Goal: Task Accomplishment & Management: Complete application form

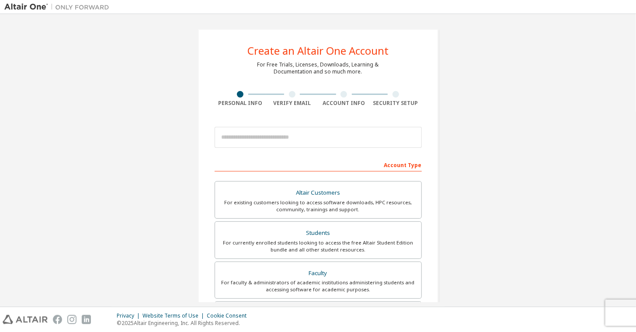
click at [0, 0] on div "Data protection regulations are changing for the better and we need your consen…" at bounding box center [0, 0] width 0 height 0
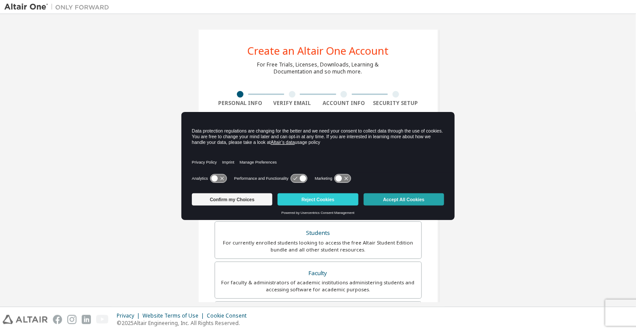
click at [394, 195] on button "Accept All Cookies" at bounding box center [404, 199] width 80 height 12
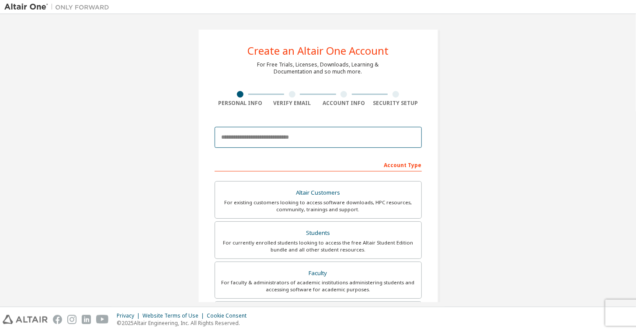
click at [240, 142] on input "email" at bounding box center [318, 137] width 207 height 21
type input "**********"
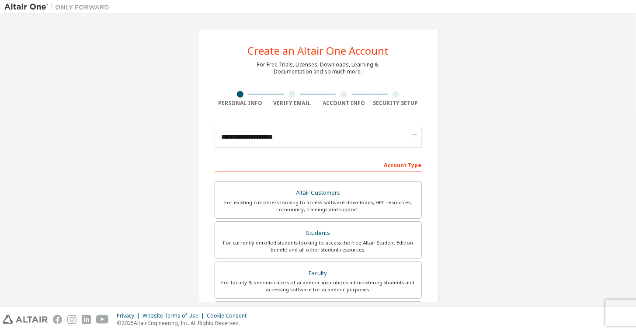
click at [422, 121] on div "**********" at bounding box center [318, 250] width 241 height 442
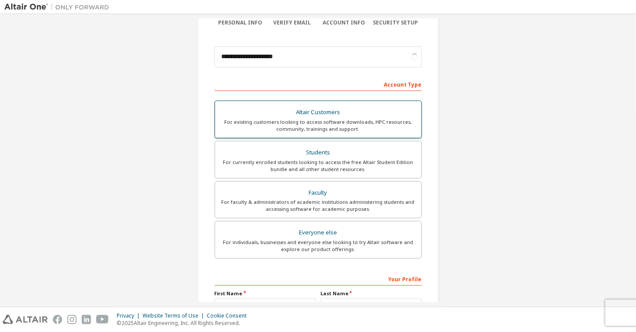
scroll to position [87, 0]
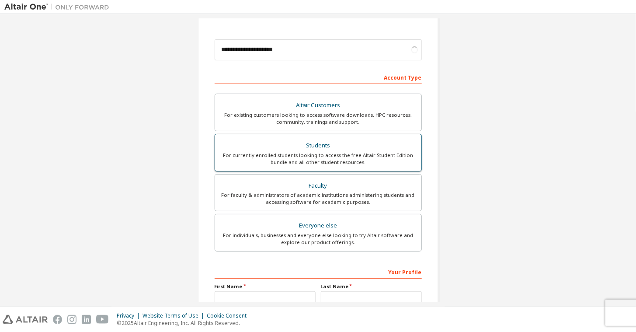
click at [331, 149] on div "Students" at bounding box center [318, 146] width 196 height 12
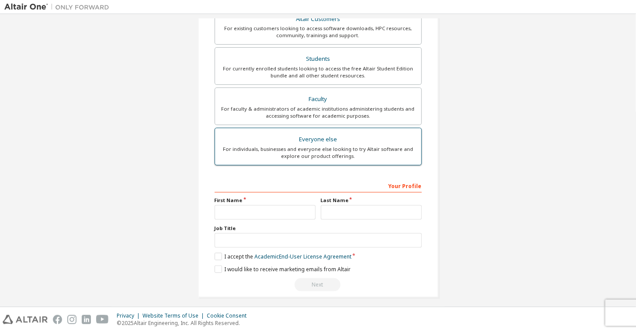
scroll to position [198, 0]
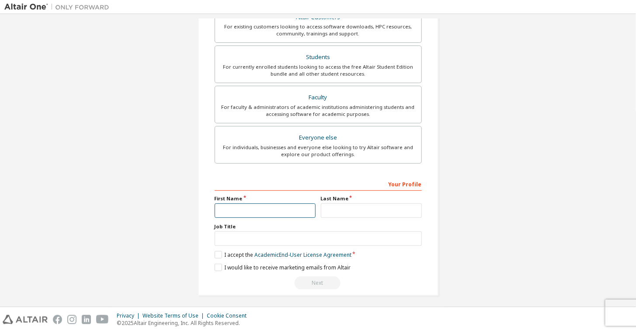
click at [289, 206] on input "text" at bounding box center [265, 210] width 101 height 14
type input "*********"
type input "*******"
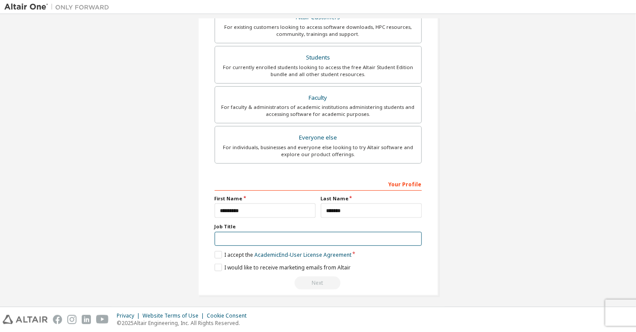
click at [320, 234] on input "text" at bounding box center [318, 239] width 207 height 14
type input "*******"
click at [215, 251] on label "I accept the Academic End-User License Agreement" at bounding box center [283, 254] width 137 height 7
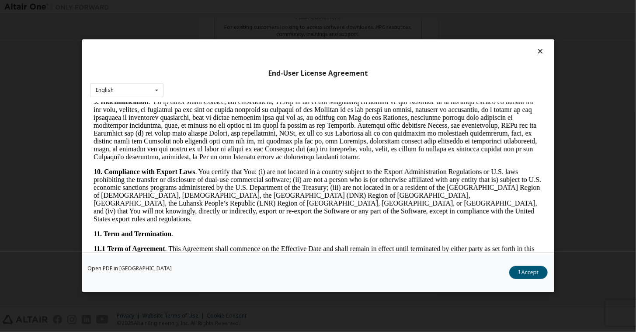
scroll to position [1447, 0]
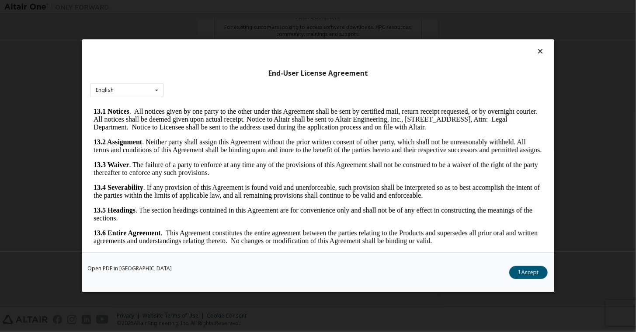
drag, startPoint x: 540, startPoint y: 118, endPoint x: 620, endPoint y: 373, distance: 267.4
click at [531, 274] on button "I Accept" at bounding box center [529, 272] width 38 height 13
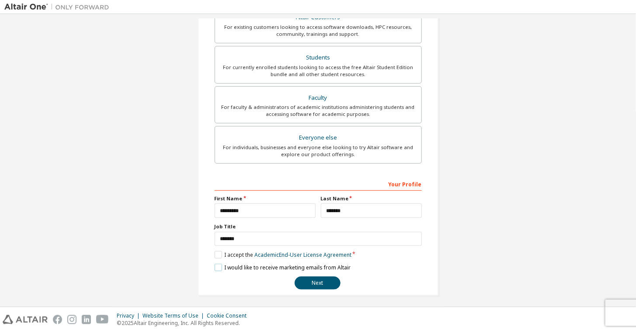
click at [216, 265] on label "I would like to receive marketing emails from Altair" at bounding box center [283, 267] width 136 height 7
click at [322, 282] on button "Next" at bounding box center [318, 282] width 46 height 13
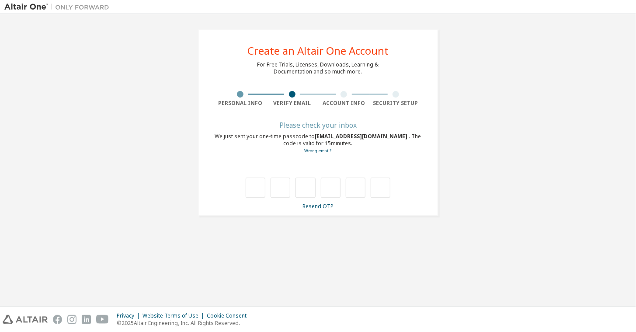
type input "*"
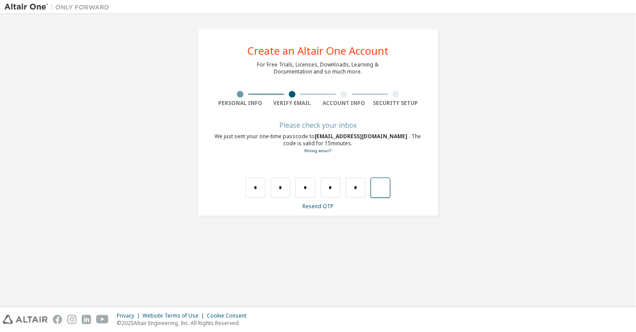
type input "*"
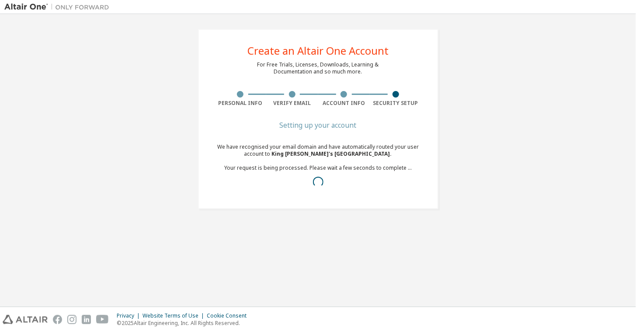
click at [409, 184] on div at bounding box center [318, 182] width 207 height 10
click at [402, 142] on div "Setting up your account We have recognised your email domain and have automatic…" at bounding box center [318, 162] width 207 height 80
click at [272, 151] on span "King Mongkut's Institute of Technology Ladkrabang ." at bounding box center [332, 153] width 120 height 7
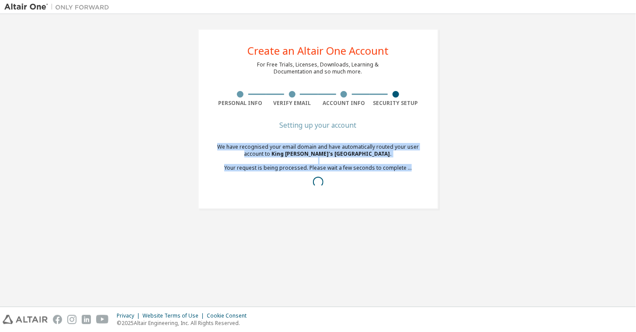
drag, startPoint x: 255, startPoint y: 149, endPoint x: 411, endPoint y: 170, distance: 157.2
click at [411, 170] on div "We have recognised your email domain and have automatically routed your user ac…" at bounding box center [318, 167] width 207 height 49
click at [410, 169] on div "We have recognised your email domain and have automatically routed your user ac…" at bounding box center [318, 167] width 207 height 49
click at [409, 168] on div "We have recognised your email domain and have automatically routed your user ac…" at bounding box center [318, 167] width 207 height 49
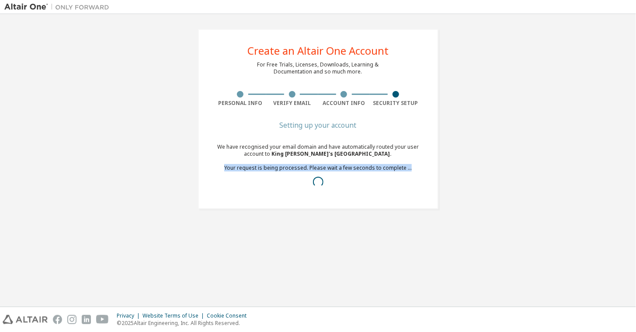
drag, startPoint x: 409, startPoint y: 168, endPoint x: 230, endPoint y: 167, distance: 178.9
click at [230, 167] on div "We have recognised your email domain and have automatically routed your user ac…" at bounding box center [318, 167] width 207 height 49
drag, startPoint x: 230, startPoint y: 167, endPoint x: 225, endPoint y: 170, distance: 5.1
click at [225, 170] on div "We have recognised your email domain and have automatically routed your user ac…" at bounding box center [318, 167] width 207 height 49
click at [230, 170] on div "We have recognised your email domain and have automatically routed your user ac…" at bounding box center [318, 167] width 207 height 49
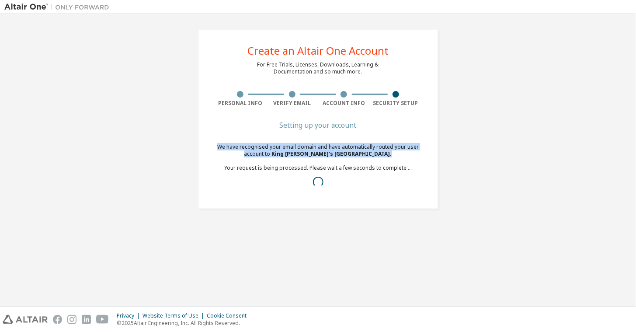
drag, startPoint x: 219, startPoint y: 146, endPoint x: 402, endPoint y: 156, distance: 183.1
click at [402, 156] on div "We have recognised your email domain and have automatically routed your user ac…" at bounding box center [318, 167] width 207 height 49
click at [401, 156] on div "We have recognised your email domain and have automatically routed your user ac…" at bounding box center [318, 167] width 207 height 49
click at [392, 155] on span "King Mongkut's Institute of Technology Ladkrabang ." at bounding box center [332, 153] width 120 height 7
drag, startPoint x: 221, startPoint y: 149, endPoint x: 413, endPoint y: 173, distance: 193.5
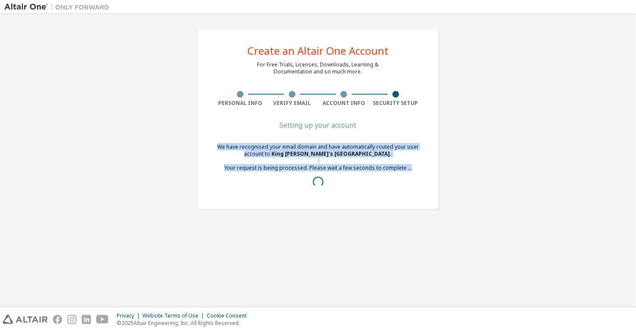
click at [413, 173] on div "We have recognised your email domain and have automatically routed your user ac…" at bounding box center [318, 167] width 207 height 49
drag, startPoint x: 413, startPoint y: 173, endPoint x: 386, endPoint y: 170, distance: 27.3
click at [386, 170] on div "We have recognised your email domain and have automatically routed your user ac…" at bounding box center [318, 167] width 207 height 49
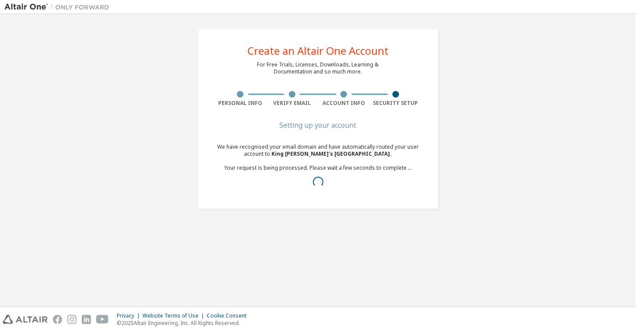
click at [383, 170] on div "We have recognised your email domain and have automatically routed your user ac…" at bounding box center [318, 167] width 207 height 49
click at [382, 170] on div "We have recognised your email domain and have automatically routed your user ac…" at bounding box center [318, 167] width 207 height 49
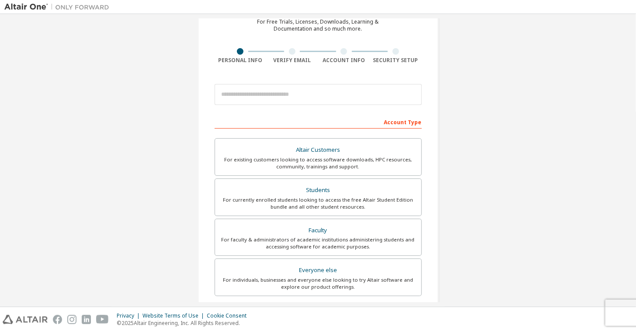
scroll to position [45, 0]
